Goal: Task Accomplishment & Management: Manage account settings

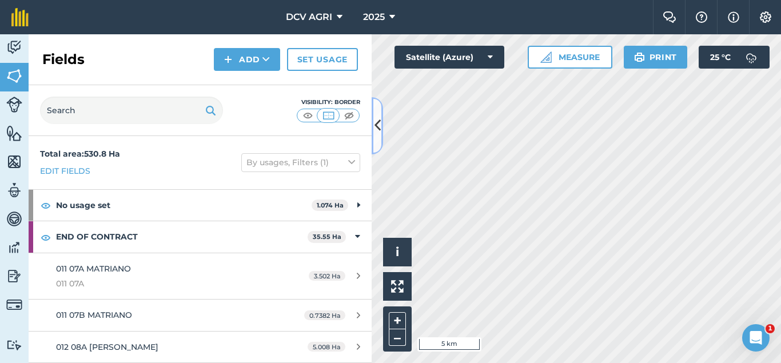
click at [376, 131] on icon at bounding box center [377, 125] width 6 height 20
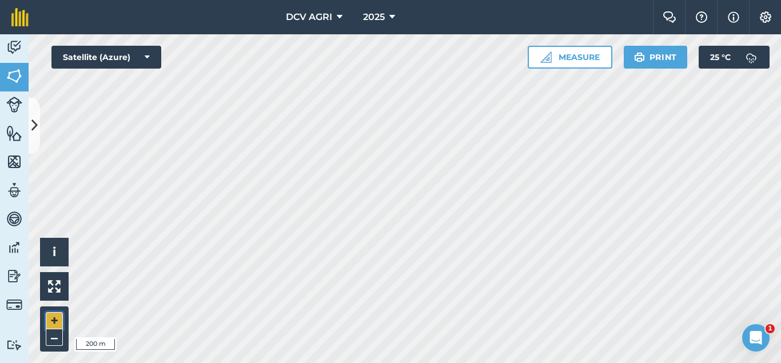
click at [50, 321] on button "+" at bounding box center [54, 320] width 17 height 17
click at [57, 336] on button "–" at bounding box center [54, 337] width 17 height 17
click at [49, 337] on button "–" at bounding box center [54, 337] width 17 height 17
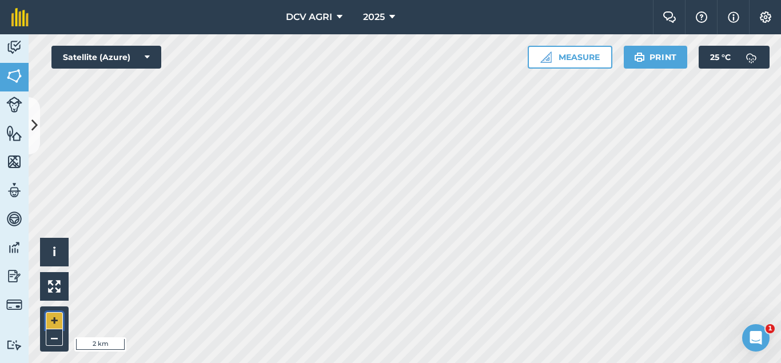
click at [55, 324] on button "+" at bounding box center [54, 320] width 17 height 17
click at [50, 321] on button "+" at bounding box center [54, 320] width 17 height 17
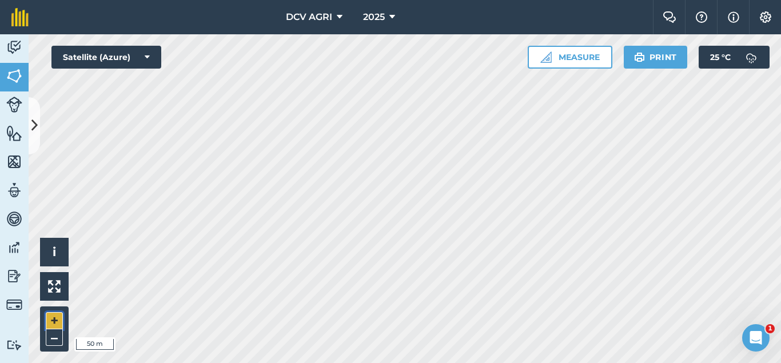
click at [52, 319] on button "+" at bounding box center [54, 320] width 17 height 17
click at [47, 333] on button "–" at bounding box center [54, 337] width 17 height 17
click at [54, 333] on button "–" at bounding box center [54, 337] width 17 height 17
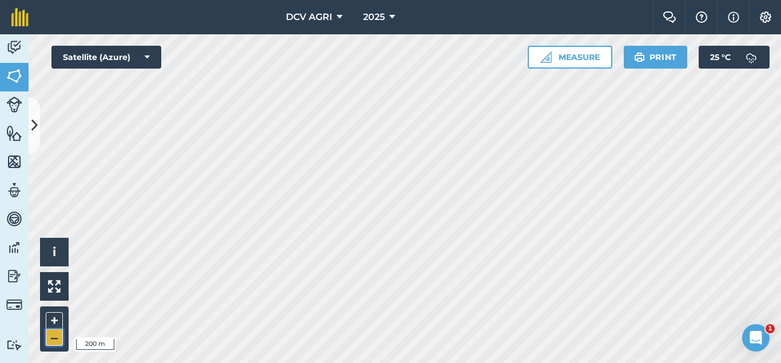
click at [54, 333] on button "–" at bounding box center [54, 337] width 17 height 17
click at [55, 320] on button "+" at bounding box center [54, 320] width 17 height 17
click at [49, 320] on button "+" at bounding box center [54, 320] width 17 height 17
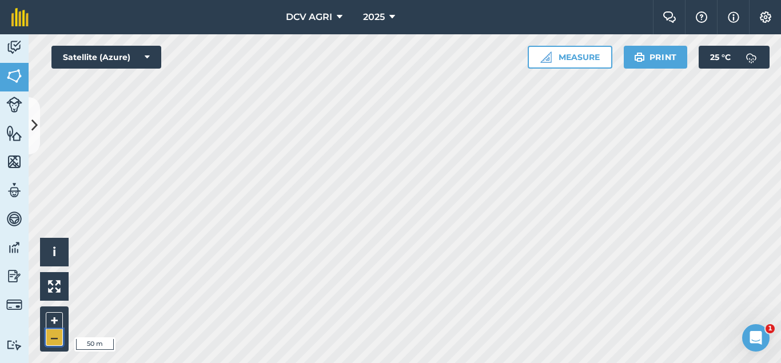
click at [53, 340] on button "–" at bounding box center [54, 337] width 17 height 17
click at [57, 314] on button "+" at bounding box center [54, 320] width 17 height 17
click at [54, 335] on button "–" at bounding box center [54, 337] width 17 height 17
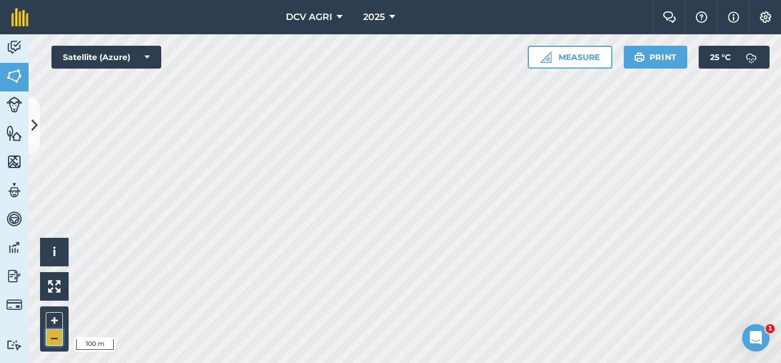
click at [54, 335] on button "–" at bounding box center [54, 337] width 17 height 17
click at [54, 321] on button "+" at bounding box center [54, 320] width 17 height 17
click at [352, 15] on div "DCV AGRI 2025 Farm Chat Help Info Settings DCV AGRI - 2025 Reproduced with the …" at bounding box center [390, 181] width 781 height 363
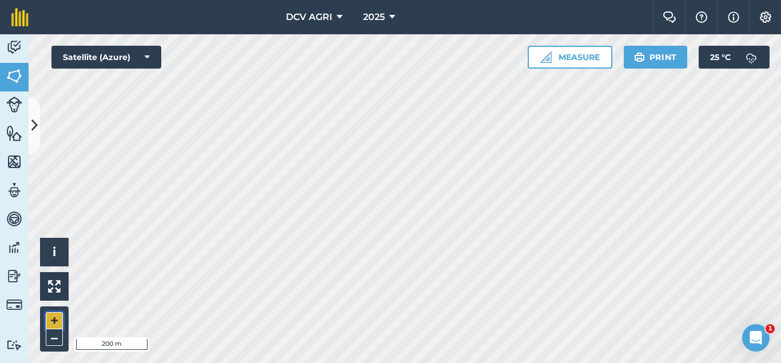
click at [47, 323] on button "+" at bounding box center [54, 320] width 17 height 17
click at [53, 322] on button "+" at bounding box center [54, 320] width 17 height 17
click at [50, 337] on button "–" at bounding box center [54, 337] width 17 height 17
click at [430, 1] on div "DCV AGRI 2025 Farm Chat Help Info Settings DCV AGRI - 2025 Reproduced with the …" at bounding box center [390, 181] width 781 height 363
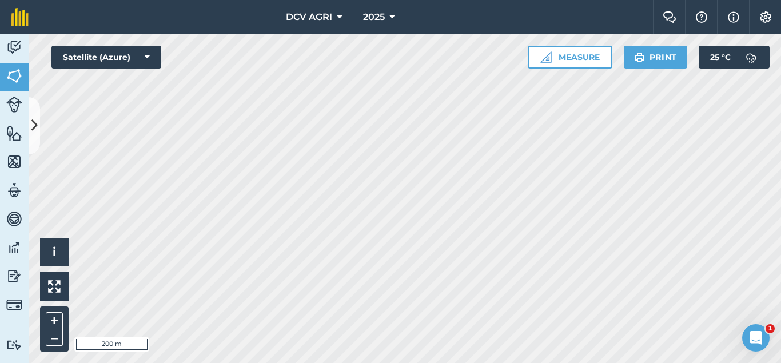
click at [389, 27] on div "DCV AGRI 2025 Farm Chat Help Info Settings DCV AGRI - 2025 Reproduced with the …" at bounding box center [390, 181] width 781 height 363
click at [55, 335] on button "–" at bounding box center [54, 337] width 17 height 17
click at [377, 33] on div "DCV AGRI 2025 Farm Chat Help Info Settings DCV AGRI - 2025 Reproduced with the …" at bounding box center [390, 181] width 781 height 363
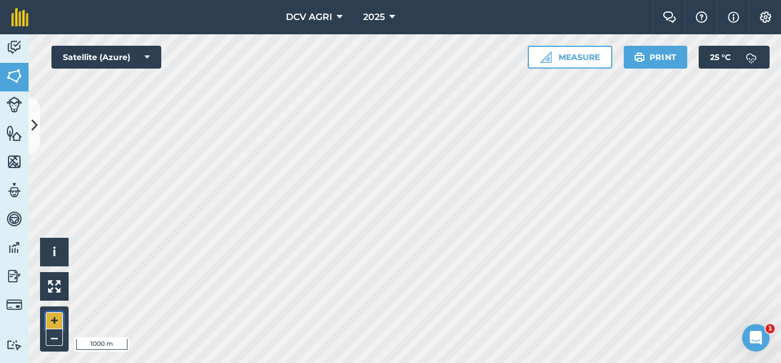
click at [55, 315] on button "+" at bounding box center [54, 320] width 17 height 17
click at [53, 311] on div "+ –" at bounding box center [54, 328] width 29 height 45
click at [53, 322] on button "+" at bounding box center [54, 320] width 17 height 17
click at [57, 318] on button "+" at bounding box center [54, 320] width 17 height 17
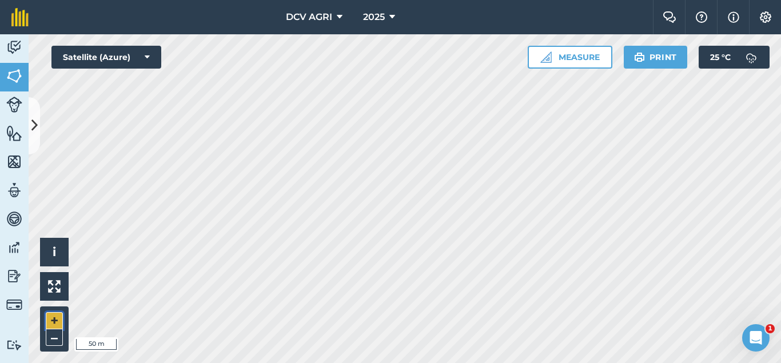
click at [51, 319] on button "+" at bounding box center [54, 320] width 17 height 17
click at [34, 124] on icon at bounding box center [34, 125] width 6 height 20
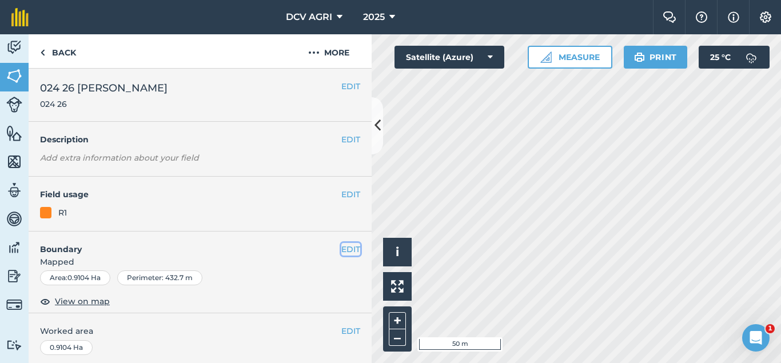
click at [358, 247] on button "EDIT" at bounding box center [350, 249] width 19 height 13
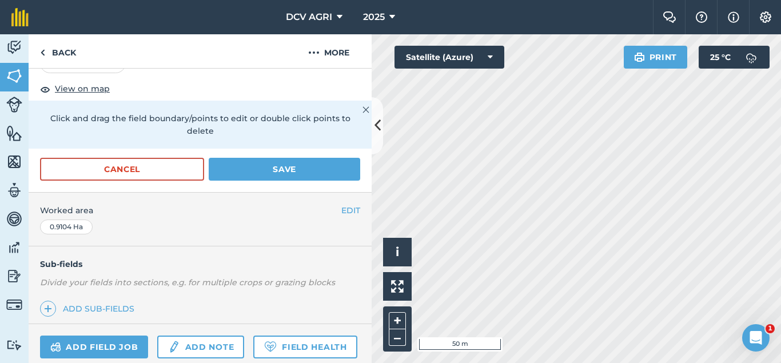
scroll to position [222, 0]
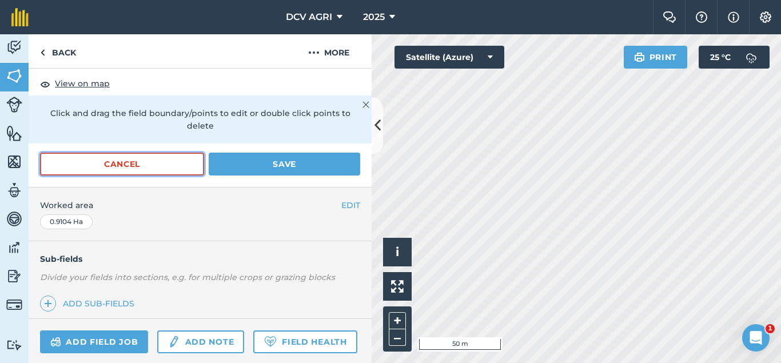
click at [159, 153] on button "Cancel" at bounding box center [122, 164] width 164 height 23
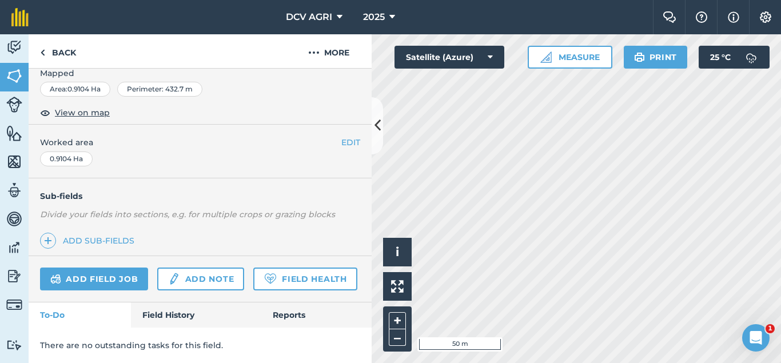
scroll to position [189, 0]
click at [375, 125] on icon at bounding box center [377, 125] width 6 height 20
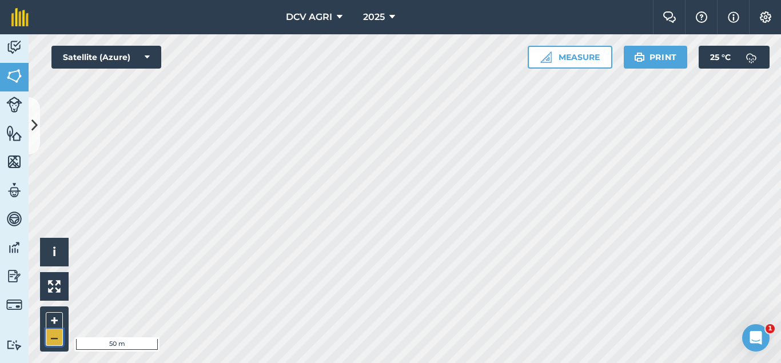
click at [49, 338] on button "–" at bounding box center [54, 337] width 17 height 17
click at [59, 314] on button "+" at bounding box center [54, 320] width 17 height 17
click at [53, 335] on button "–" at bounding box center [54, 337] width 17 height 17
click at [50, 321] on button "+" at bounding box center [54, 320] width 17 height 17
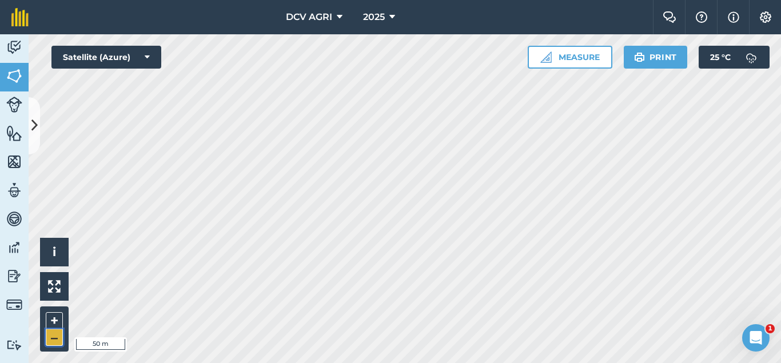
click at [55, 334] on button "–" at bounding box center [54, 337] width 17 height 17
drag, startPoint x: 63, startPoint y: 316, endPoint x: 58, endPoint y: 319, distance: 5.9
click at [58, 319] on div "+ –" at bounding box center [54, 328] width 29 height 45
click at [58, 319] on button "+" at bounding box center [54, 320] width 17 height 17
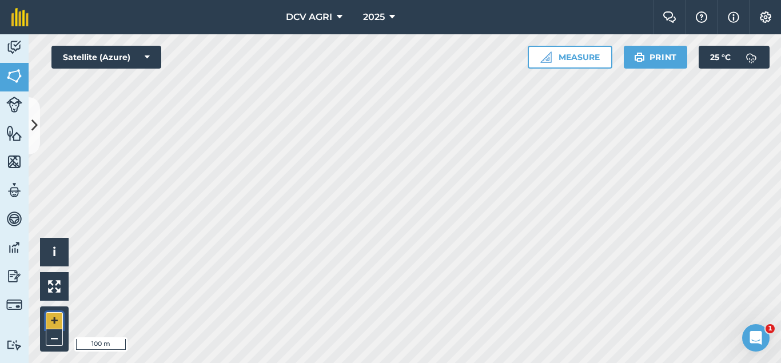
click at [49, 322] on button "+" at bounding box center [54, 320] width 17 height 17
